Goal: Task Accomplishment & Management: Use online tool/utility

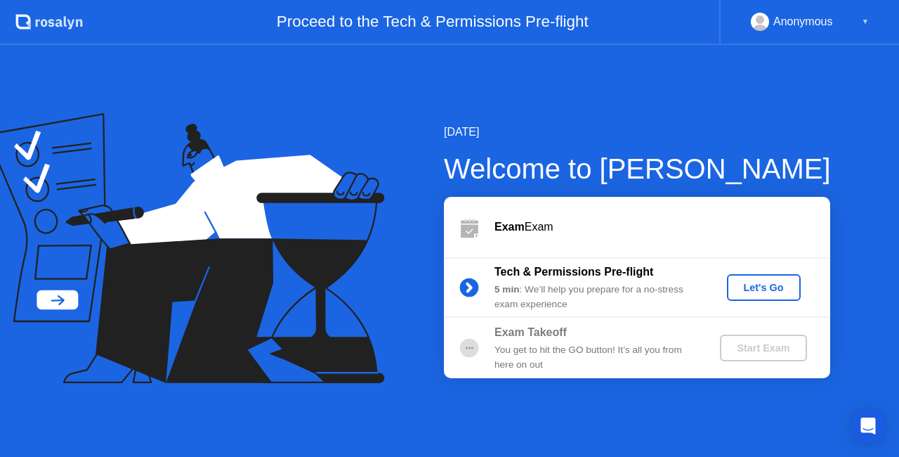
click at [767, 288] on div "Let's Go" at bounding box center [764, 287] width 63 height 11
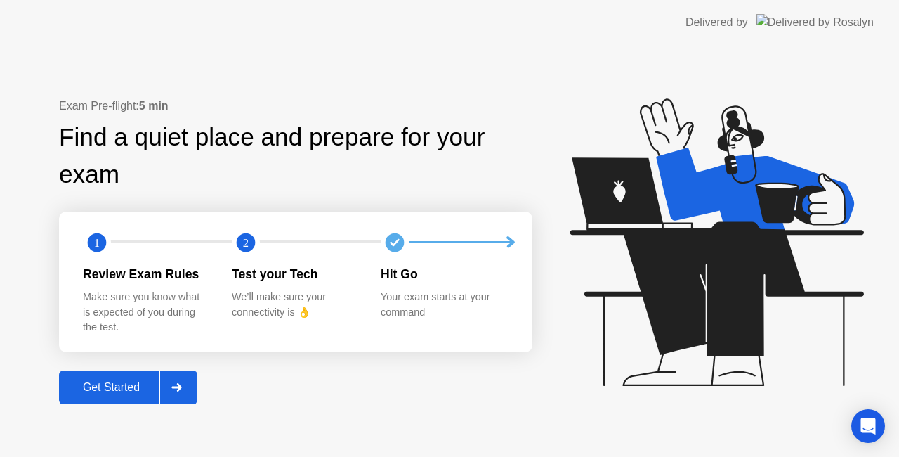
click at [136, 391] on div "Get Started" at bounding box center [111, 387] width 96 height 13
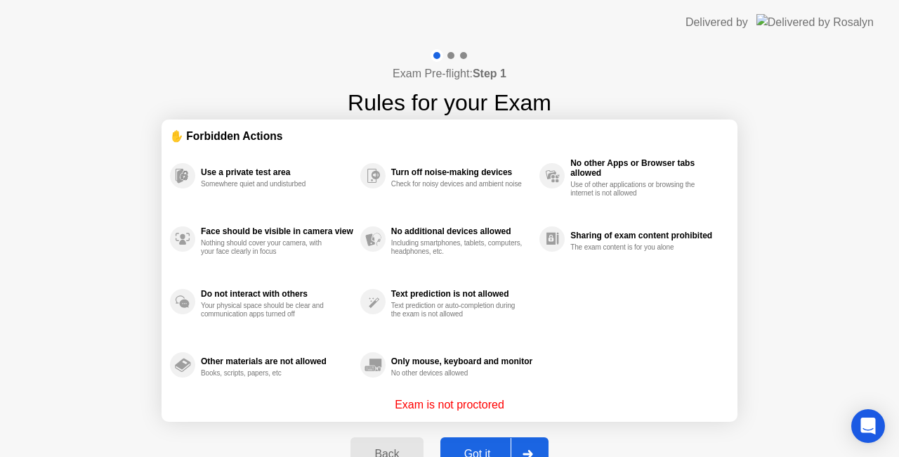
click at [479, 447] on div "Got it" at bounding box center [478, 453] width 66 height 13
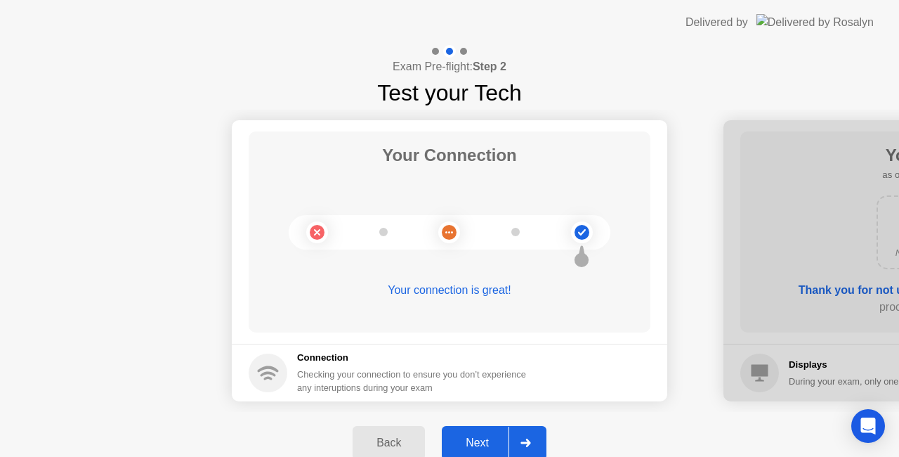
click at [473, 451] on button "Next" at bounding box center [494, 443] width 105 height 34
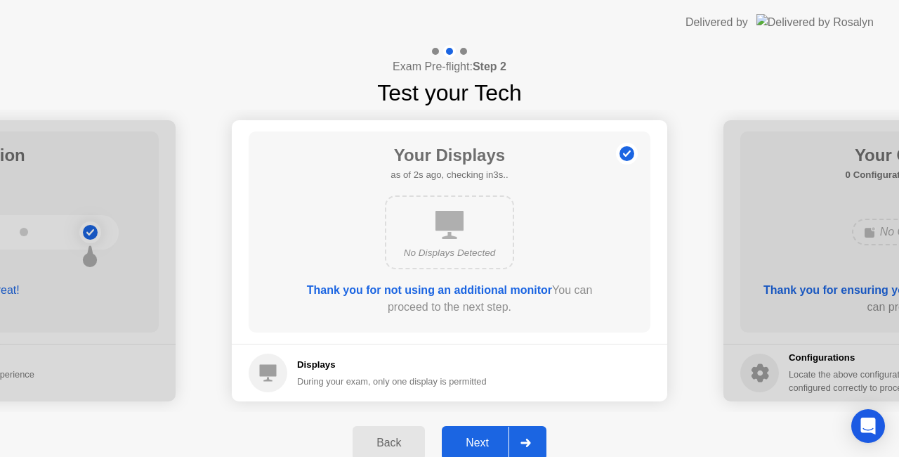
click at [473, 442] on div "Next" at bounding box center [477, 442] width 63 height 13
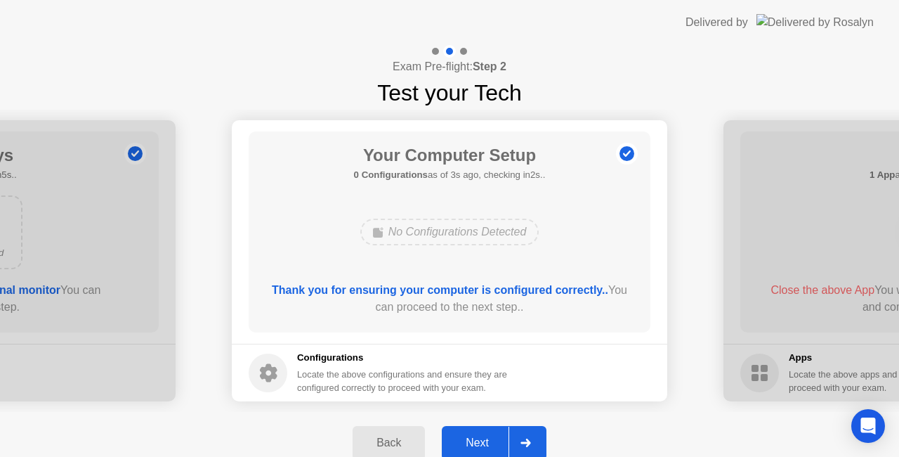
click at [476, 437] on div "Next" at bounding box center [477, 442] width 63 height 13
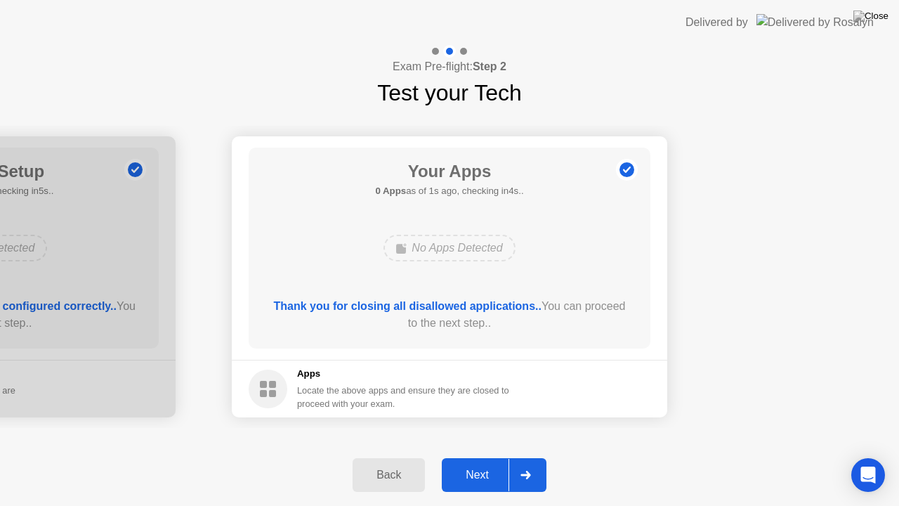
click at [479, 456] on div "Next" at bounding box center [477, 475] width 63 height 13
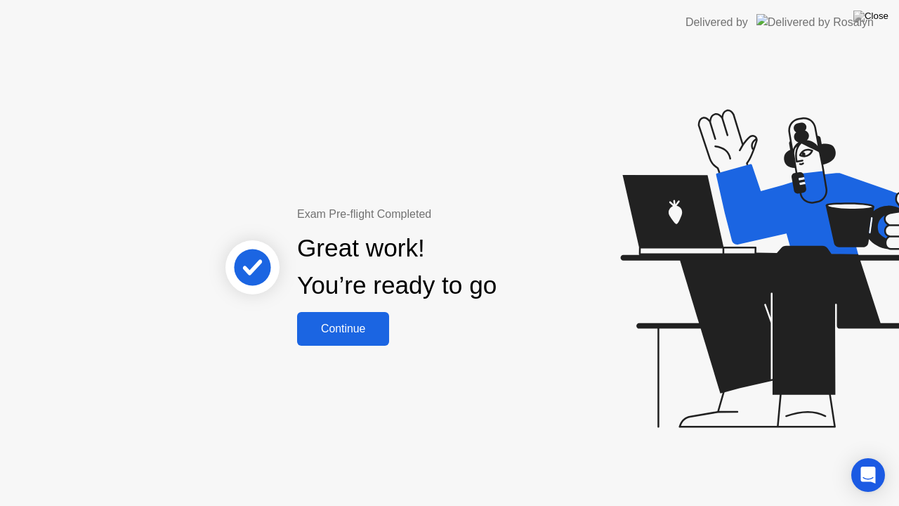
click at [368, 339] on button "Continue" at bounding box center [343, 329] width 92 height 34
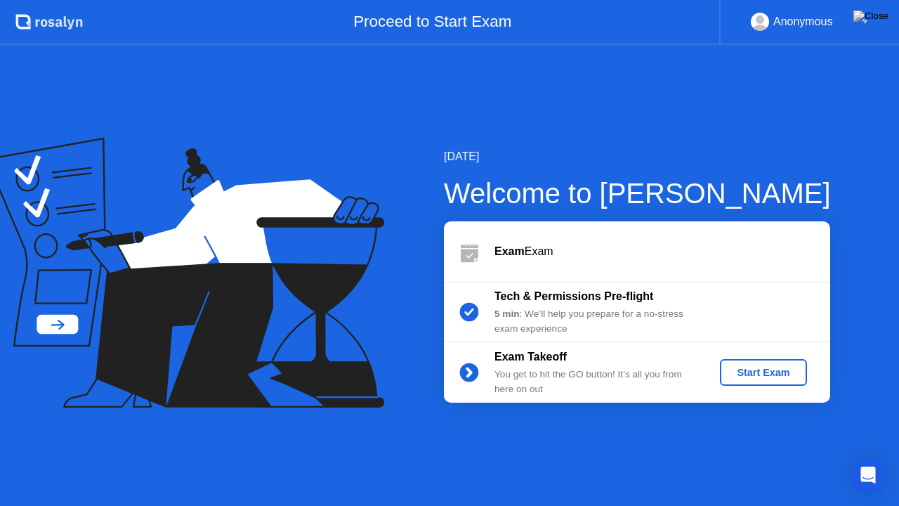
click at [739, 375] on div "Start Exam" at bounding box center [763, 372] width 75 height 11
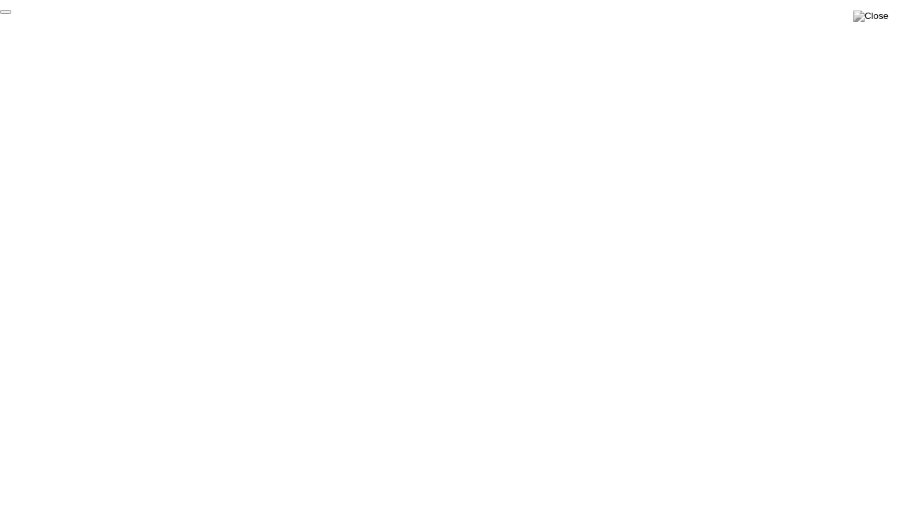
click div "End Proctoring Session"
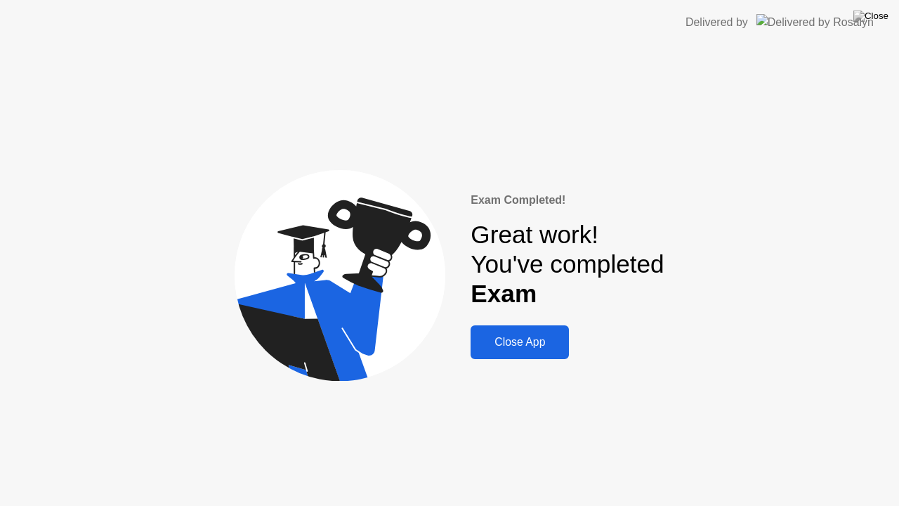
click at [511, 339] on div "Close App" at bounding box center [520, 342] width 90 height 13
